Goal: Navigation & Orientation: Find specific page/section

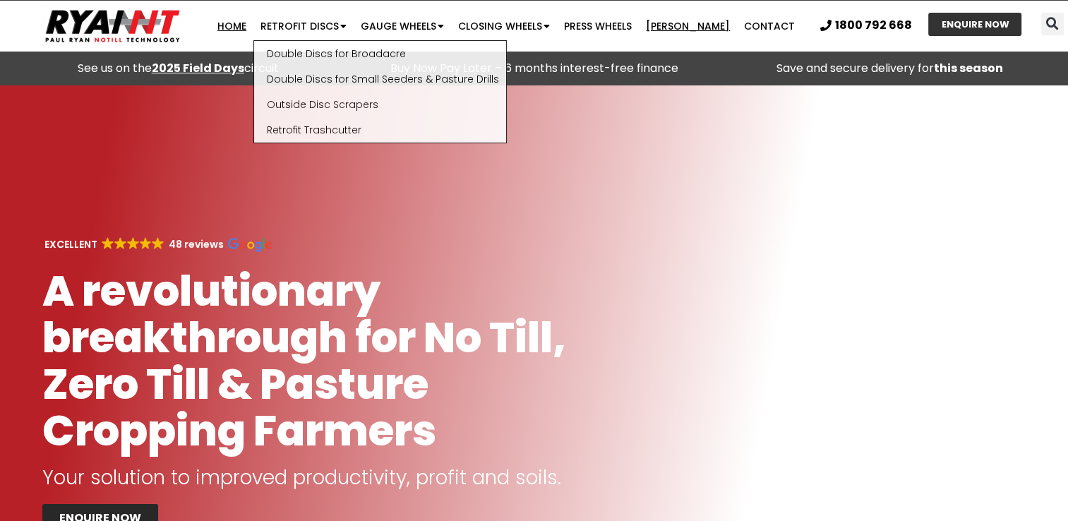
click at [685, 27] on link "[PERSON_NAME]" at bounding box center [688, 26] width 98 height 28
